Goal: Information Seeking & Learning: Learn about a topic

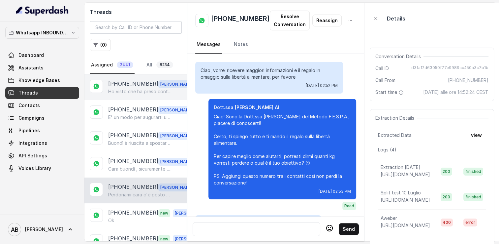
scroll to position [761, 0]
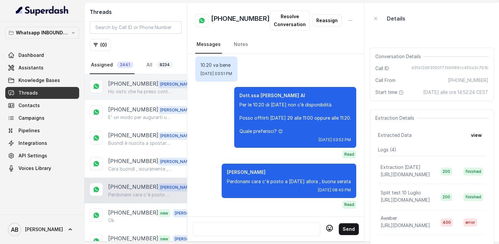
click at [134, 98] on div "[PHONE_NUMBER] [PERSON_NAME] visto che ha preso contatto con la mia assistente …" at bounding box center [136, 87] width 103 height 26
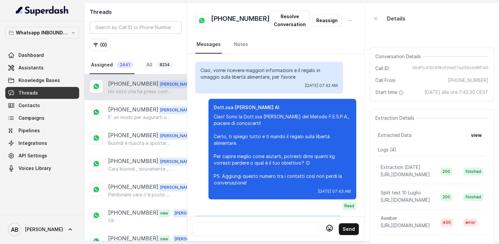
scroll to position [1306, 0]
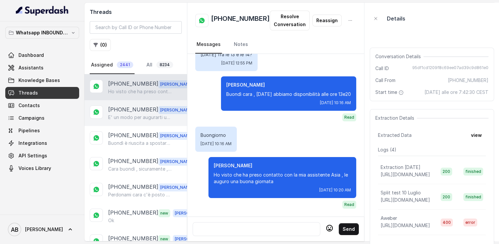
click at [136, 109] on p "[PHONE_NUMBER]" at bounding box center [133, 109] width 50 height 9
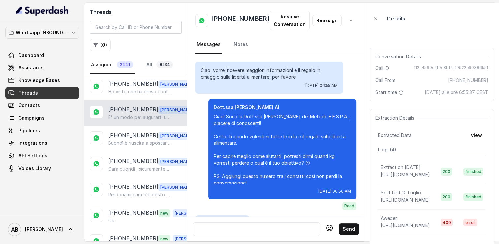
scroll to position [1772, 0]
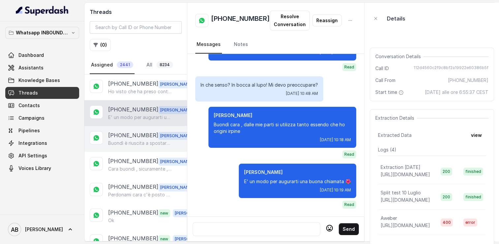
click at [136, 140] on p "Buondì è riuscita a spostare l'appuntamento ?" at bounding box center [139, 143] width 63 height 7
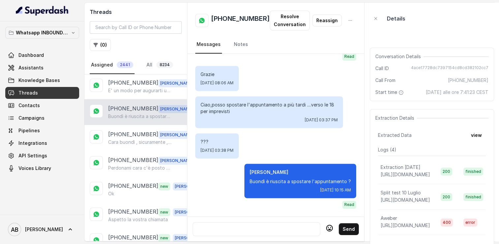
click at [181, 73] on div "[PHONE_NUMBER] [PERSON_NAME] visto che ha preso contatto con la mia assistente …" at bounding box center [136, 61] width 103 height 26
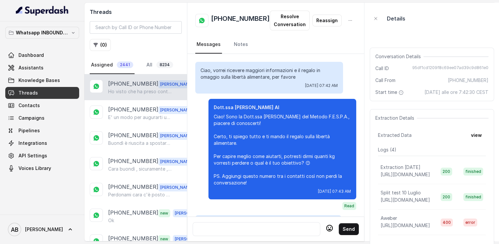
click at [183, 75] on div "[PHONE_NUMBER] [PERSON_NAME] visto che ha preso contatto con la mia assistente …" at bounding box center [136, 157] width 103 height 166
click at [184, 71] on div "Threads ( 0 ) Assigned 2441 All 8234" at bounding box center [136, 39] width 103 height 72
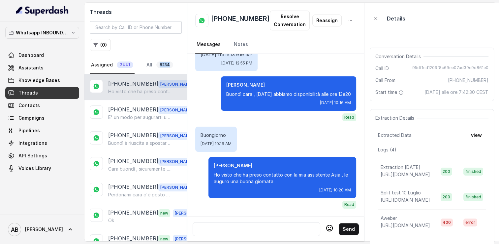
click at [186, 63] on div "Threads ( 0 ) Assigned 2441 All 8234" at bounding box center [136, 39] width 103 height 72
click at [186, 62] on div "Threads ( 0 ) Assigned 2441 All 8234" at bounding box center [136, 39] width 103 height 72
